Goal: Task Accomplishment & Management: Manage account settings

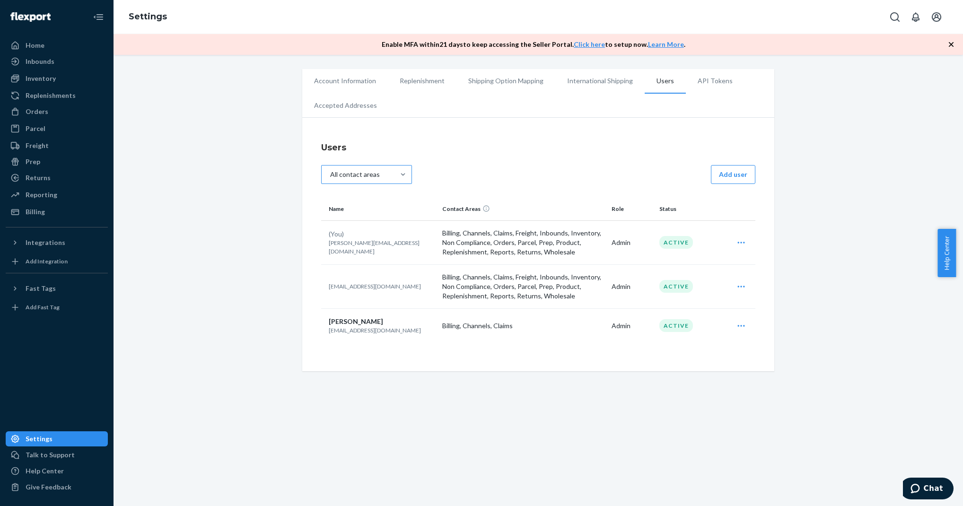
click at [345, 171] on div "All contact areas" at bounding box center [355, 174] width 50 height 9
click at [334, 174] on input "All contact areas" at bounding box center [334, 174] width 0 height 0
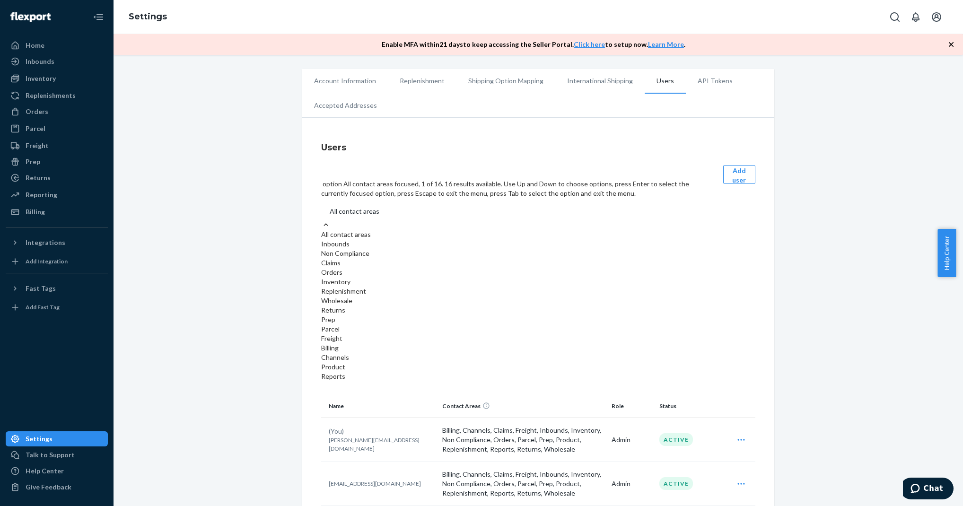
click at [303, 191] on div "Users option All contact areas focused, 1 of 16. 16 results available. Use Up a…" at bounding box center [538, 345] width 472 height 446
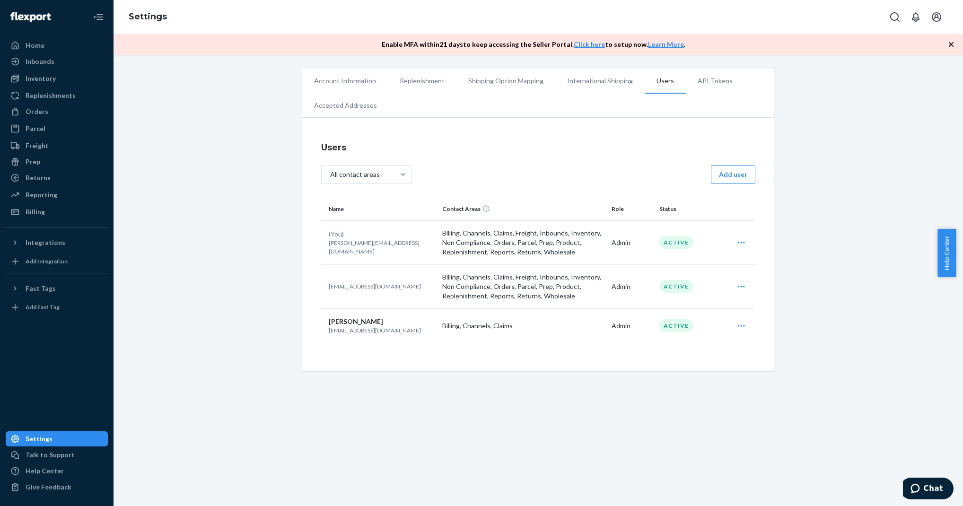
click at [740, 285] on icon "Open user actions" at bounding box center [740, 286] width 9 height 9
click at [703, 310] on span "Edit" at bounding box center [697, 309] width 59 height 7
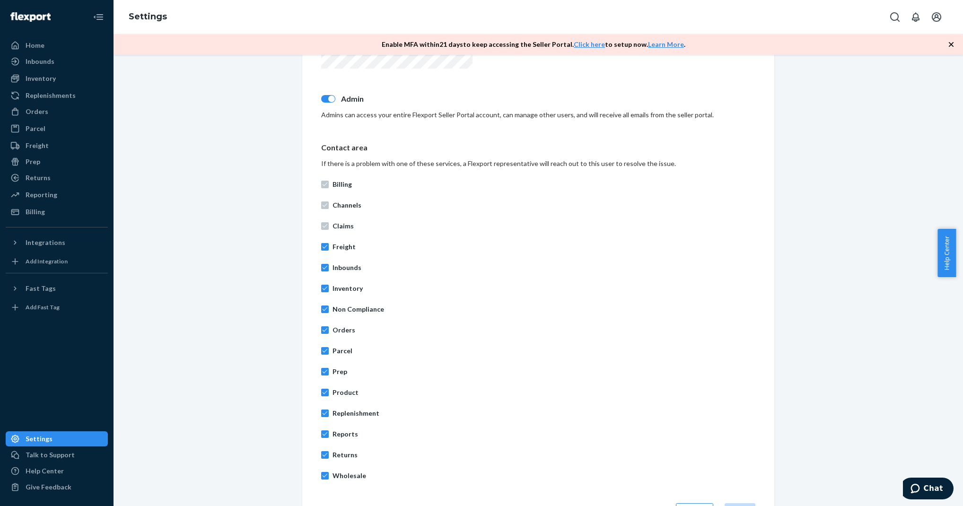
scroll to position [272, 0]
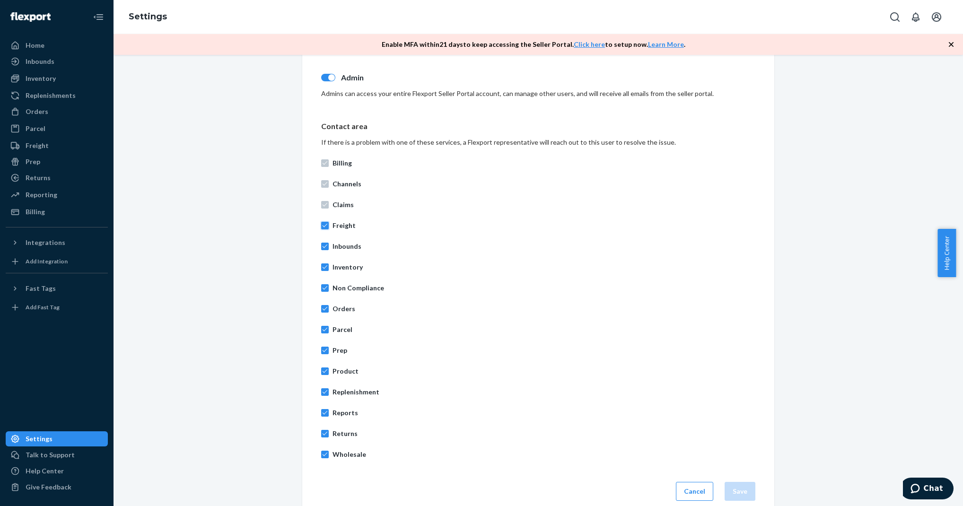
click at [323, 228] on input "Freight" at bounding box center [325, 226] width 8 height 8
checkbox input "false"
click at [321, 245] on input "Inbounds" at bounding box center [325, 247] width 8 height 8
checkbox input "false"
click at [321, 267] on input "Inventory" at bounding box center [325, 267] width 8 height 8
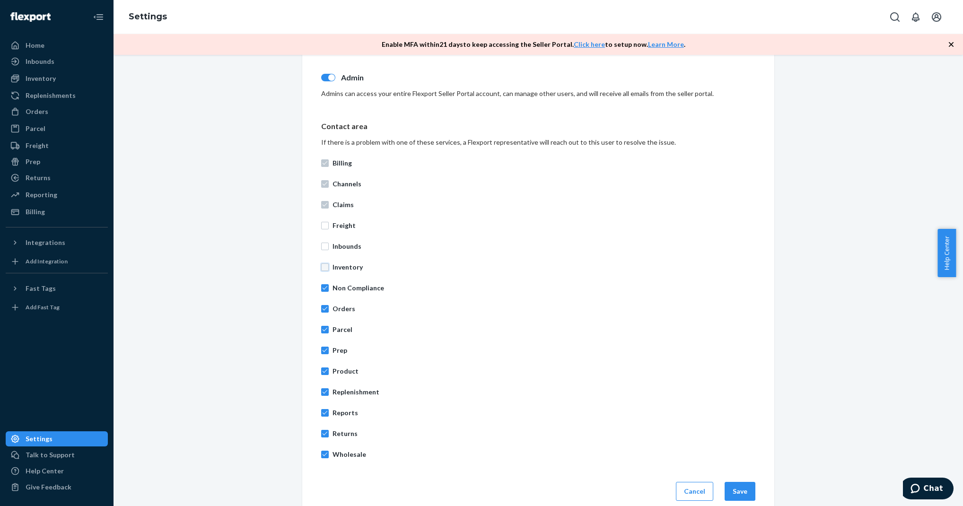
checkbox input "false"
click at [322, 289] on input "Non Compliance" at bounding box center [325, 288] width 8 height 8
checkbox input "false"
click at [322, 306] on input "Orders" at bounding box center [325, 309] width 8 height 8
checkbox input "false"
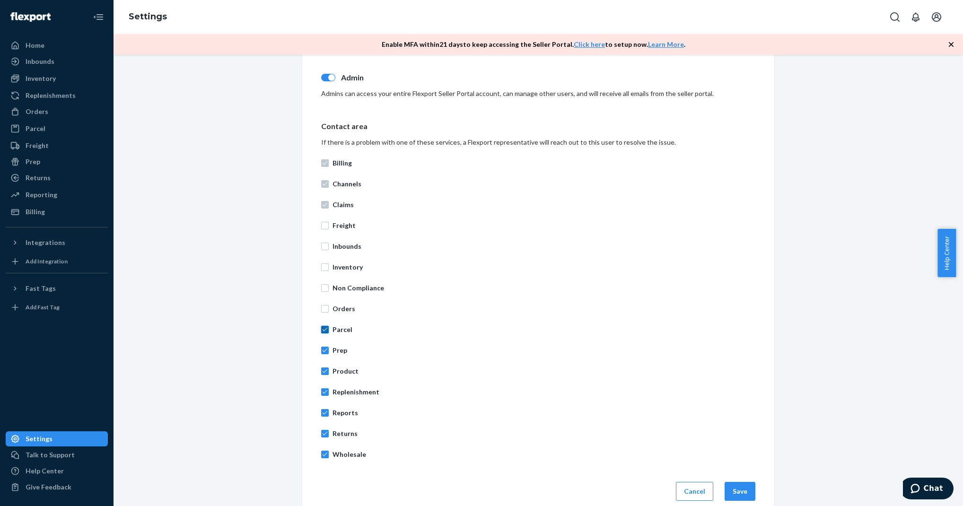
click at [322, 330] on input "Parcel" at bounding box center [325, 330] width 8 height 8
checkbox input "false"
click at [325, 348] on label "Prep" at bounding box center [538, 350] width 434 height 9
click at [325, 348] on input "Prep" at bounding box center [325, 351] width 8 height 8
checkbox input "false"
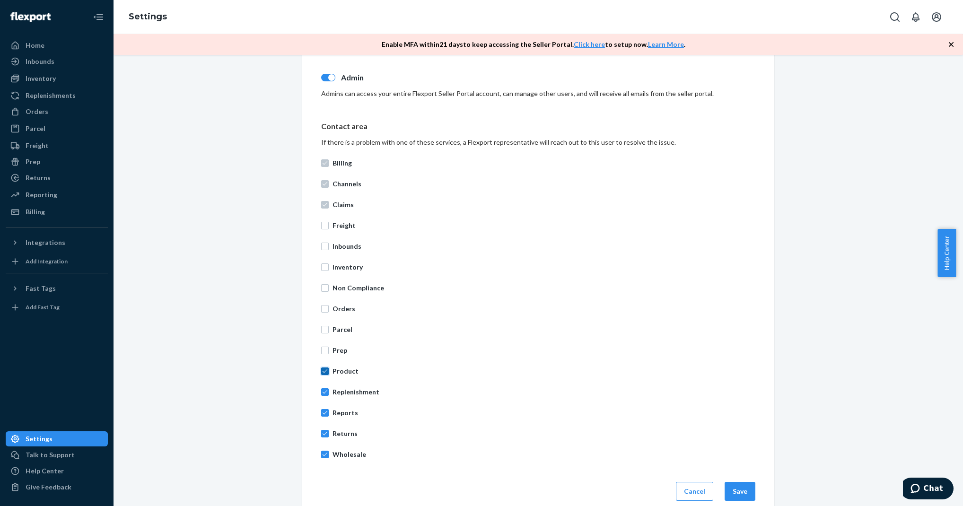
click at [324, 368] on input "Product" at bounding box center [325, 371] width 8 height 8
checkbox input "false"
click at [322, 395] on input "Replenishment" at bounding box center [325, 392] width 8 height 8
checkbox input "false"
click at [321, 411] on input "Reports" at bounding box center [325, 413] width 8 height 8
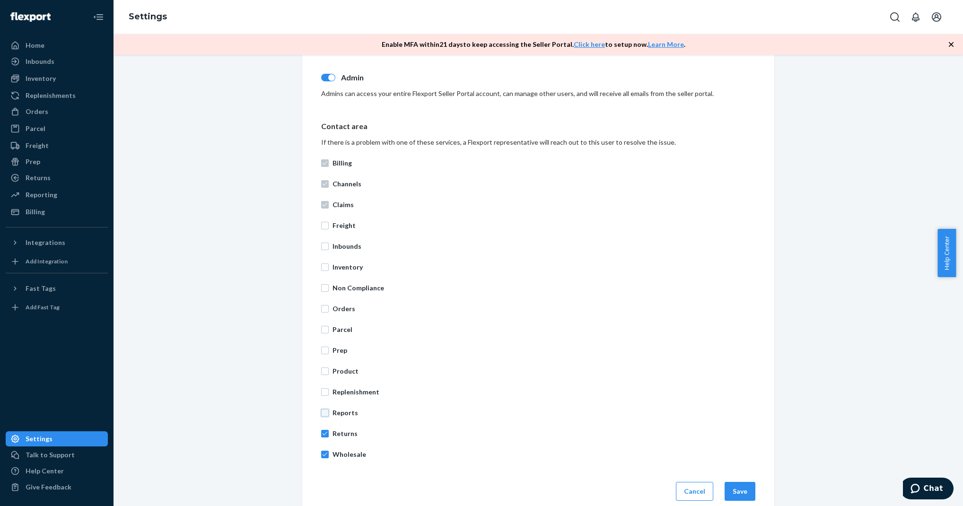
checkbox input "false"
click at [322, 432] on input "Returns" at bounding box center [325, 434] width 8 height 8
checkbox input "false"
click at [321, 453] on input "Wholesale" at bounding box center [325, 455] width 8 height 8
checkbox input "false"
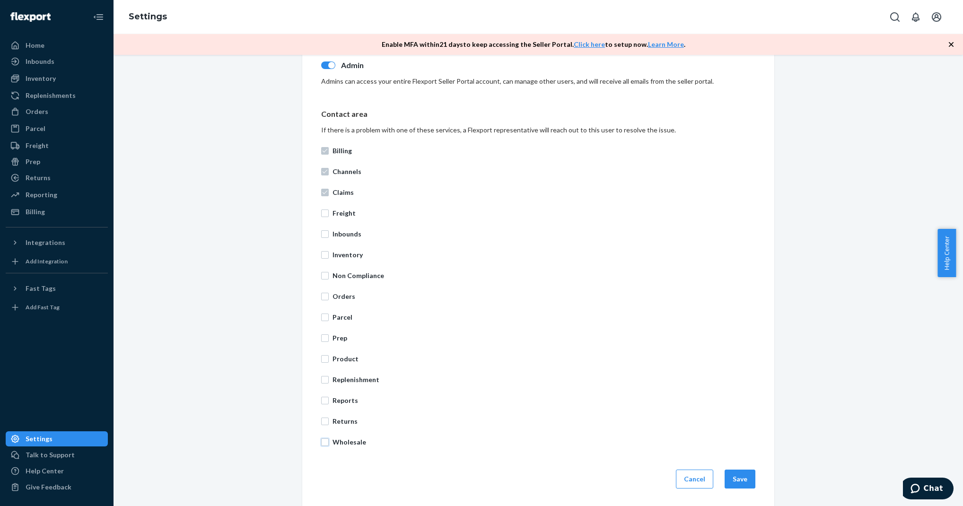
scroll to position [285, 0]
click at [731, 481] on button "Save" at bounding box center [739, 477] width 31 height 19
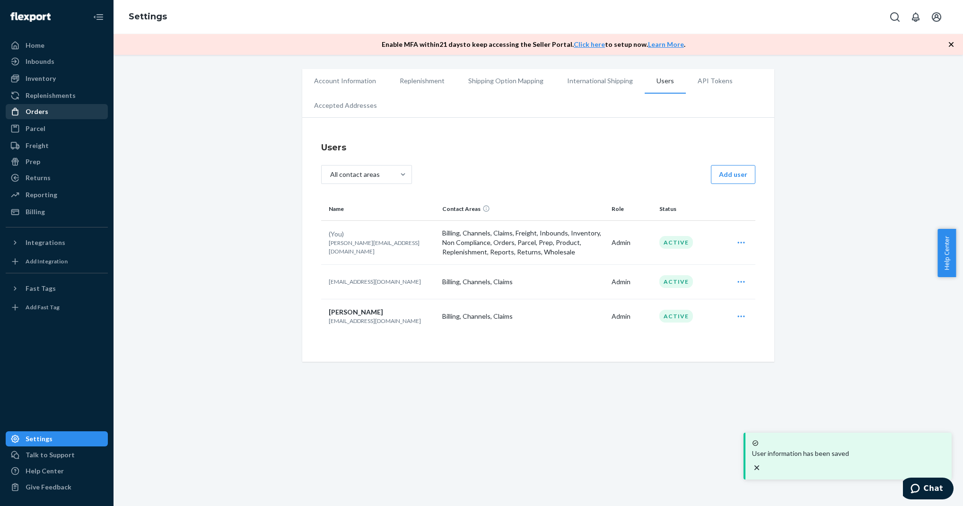
drag, startPoint x: 69, startPoint y: 41, endPoint x: 6, endPoint y: 107, distance: 91.6
click at [69, 41] on div "Home" at bounding box center [57, 45] width 100 height 13
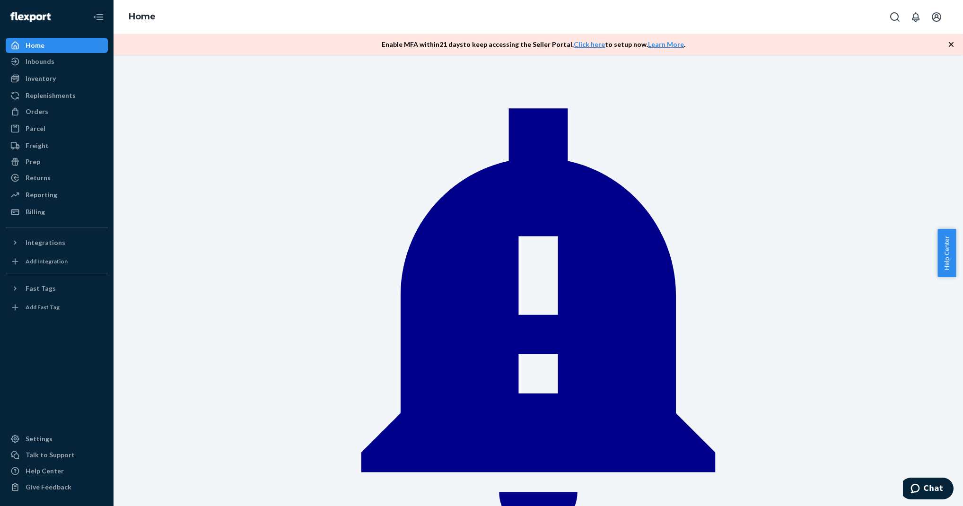
drag, startPoint x: 263, startPoint y: 287, endPoint x: 595, endPoint y: 446, distance: 368.3
